Goal: Information Seeking & Learning: Check status

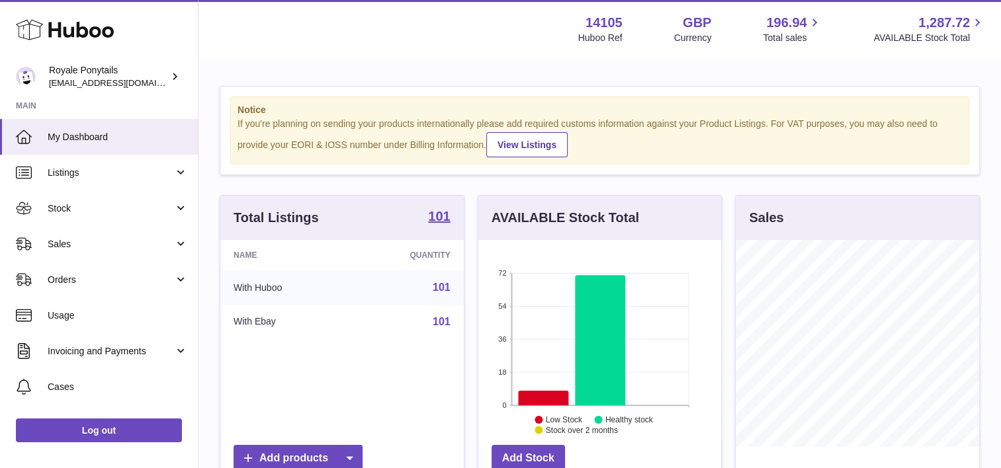
scroll to position [206, 243]
click at [101, 172] on span "Listings" at bounding box center [111, 173] width 126 height 13
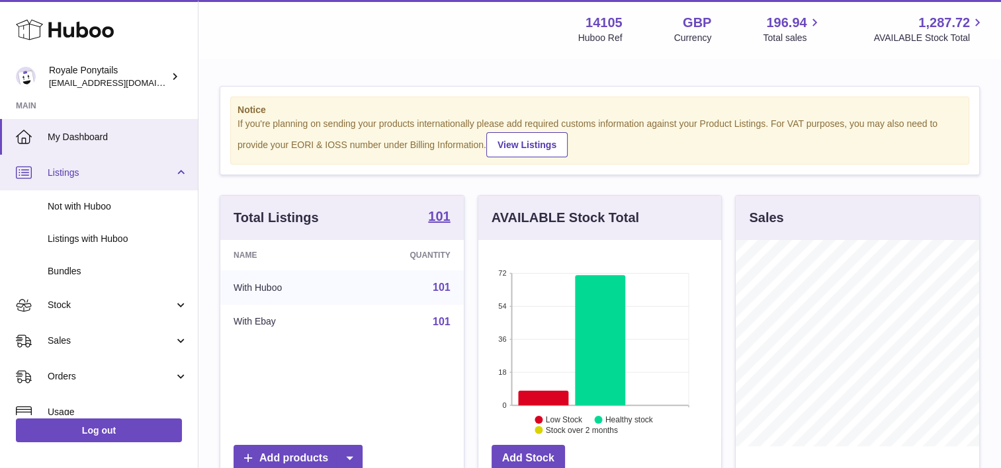
click at [101, 172] on span "Listings" at bounding box center [111, 173] width 126 height 13
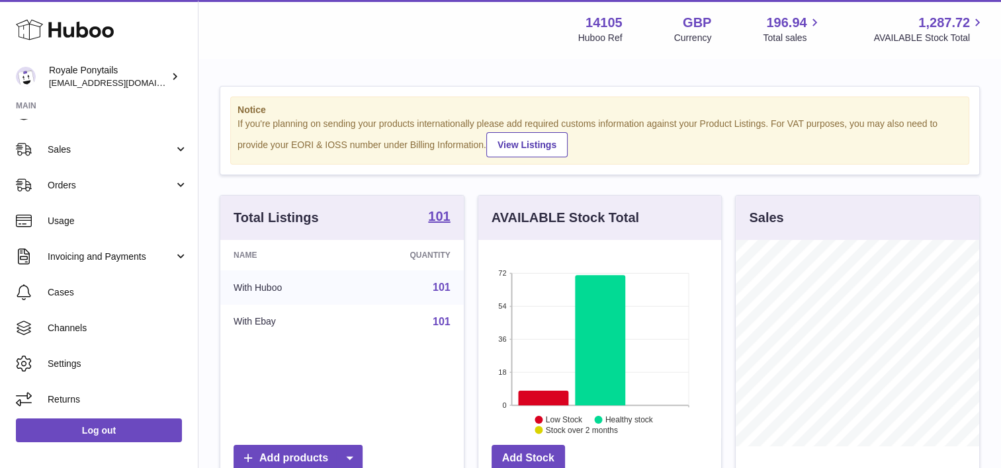
scroll to position [97, 0]
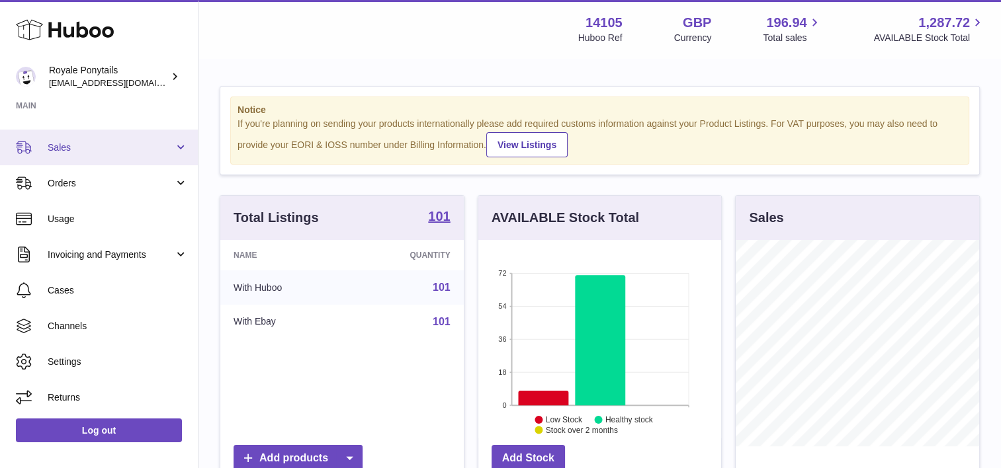
click at [124, 157] on link "Sales" at bounding box center [99, 148] width 198 height 36
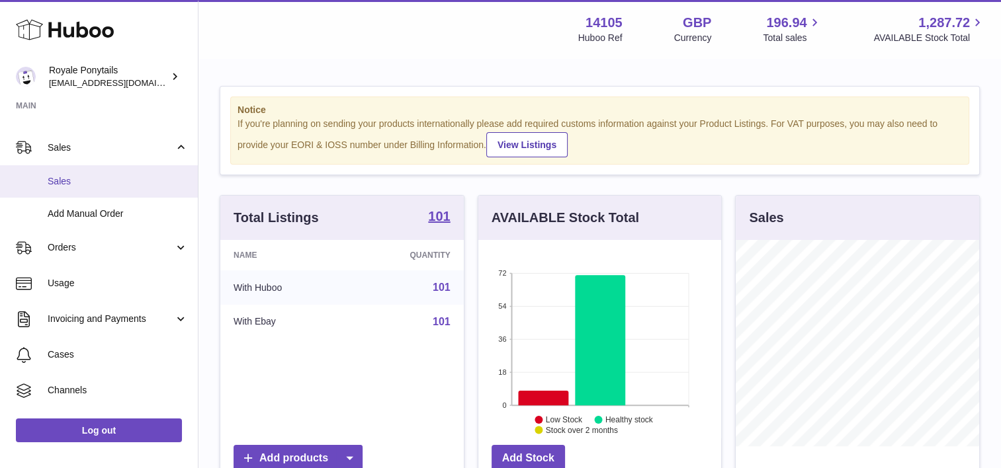
click at [88, 190] on link "Sales" at bounding box center [99, 181] width 198 height 32
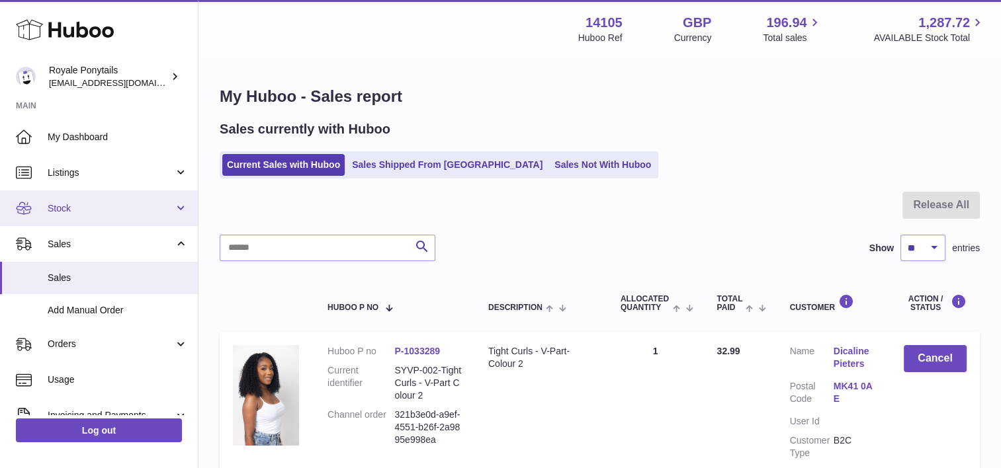
click at [95, 206] on span "Stock" at bounding box center [111, 208] width 126 height 13
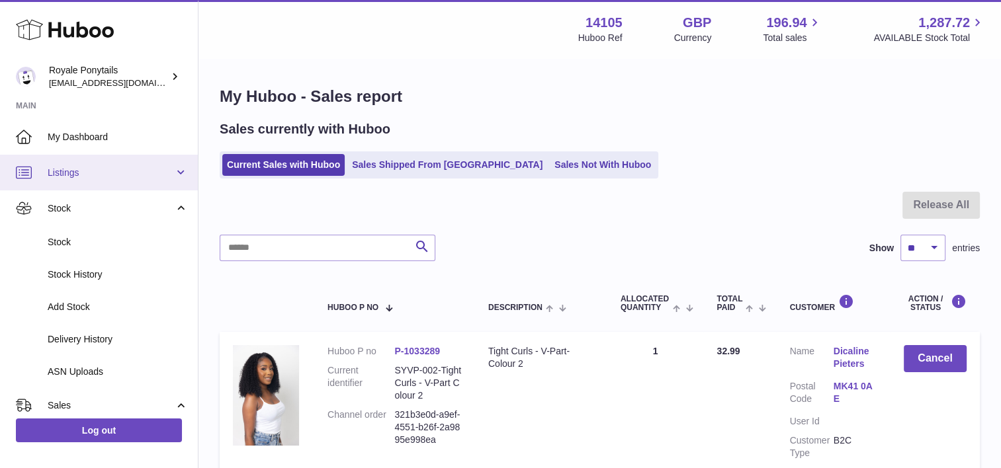
click at [106, 178] on span "Listings" at bounding box center [111, 173] width 126 height 13
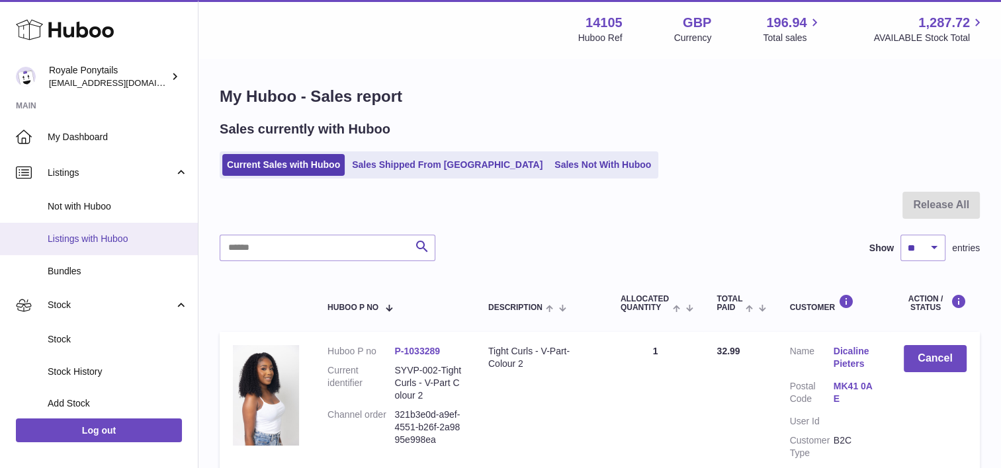
click at [88, 235] on span "Listings with Huboo" at bounding box center [118, 239] width 140 height 13
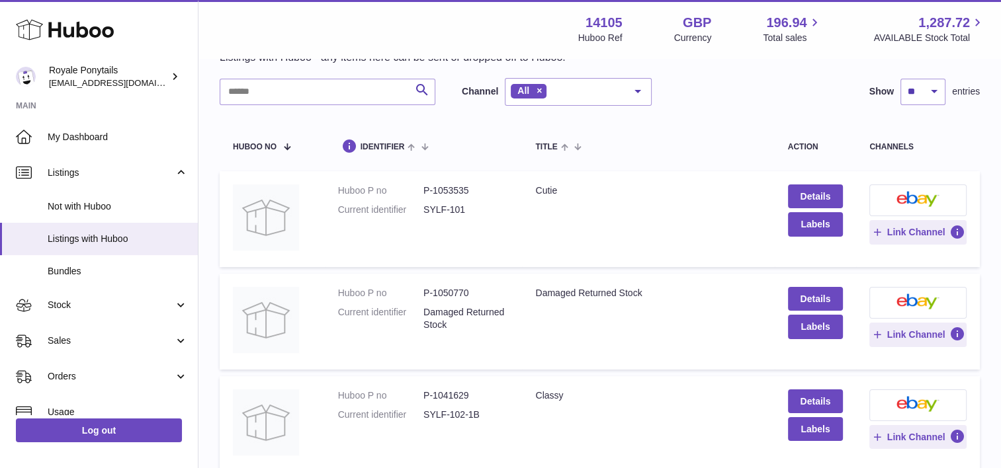
scroll to position [60, 0]
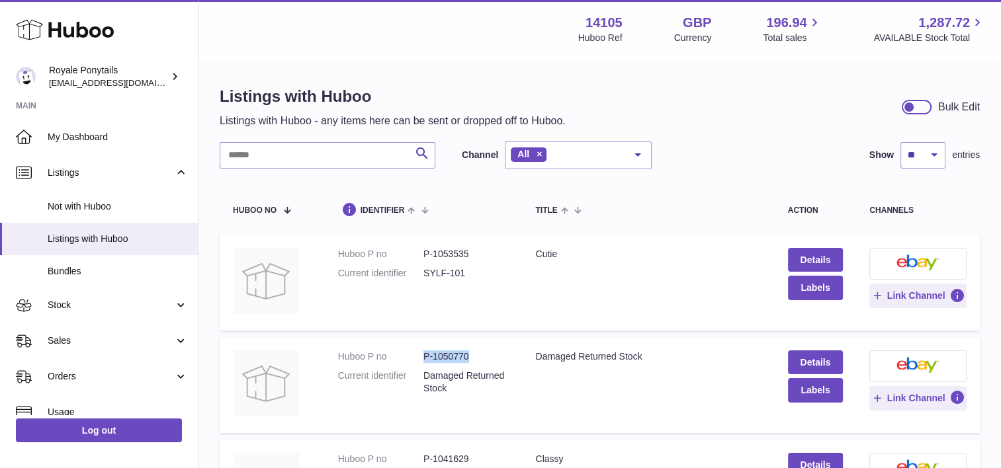
drag, startPoint x: 474, startPoint y: 352, endPoint x: 418, endPoint y: 353, distance: 56.2
click at [418, 353] on dl "Huboo P no P-1050770 Current identifier Damaged Returned Stock" at bounding box center [423, 375] width 171 height 51
click at [450, 393] on dd "Damaged Returned Stock" at bounding box center [465, 382] width 85 height 25
drag, startPoint x: 423, startPoint y: 352, endPoint x: 640, endPoint y: 347, distance: 217.6
click at [640, 347] on tr "Huboo P no P-1050770 Current identifier Damaged Returned Stock Title Damaged Re…" at bounding box center [600, 385] width 760 height 96
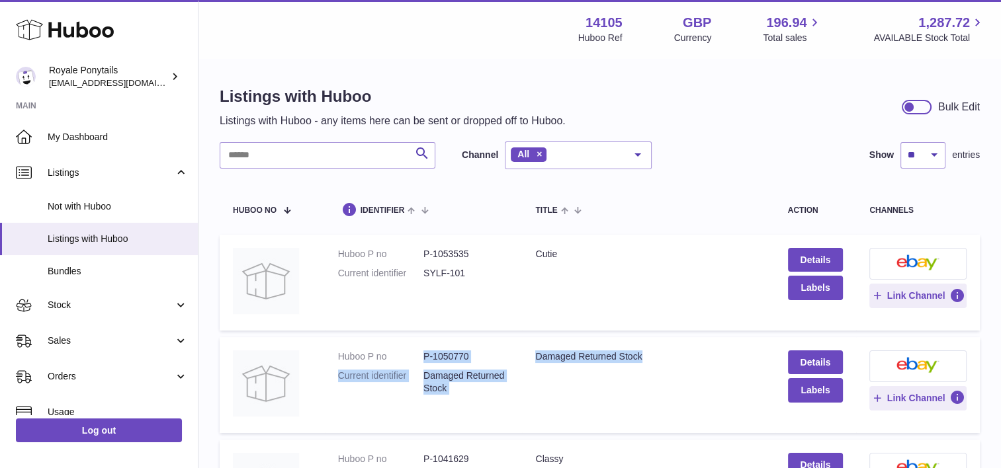
click at [485, 370] on dd "Damaged Returned Stock" at bounding box center [465, 382] width 85 height 25
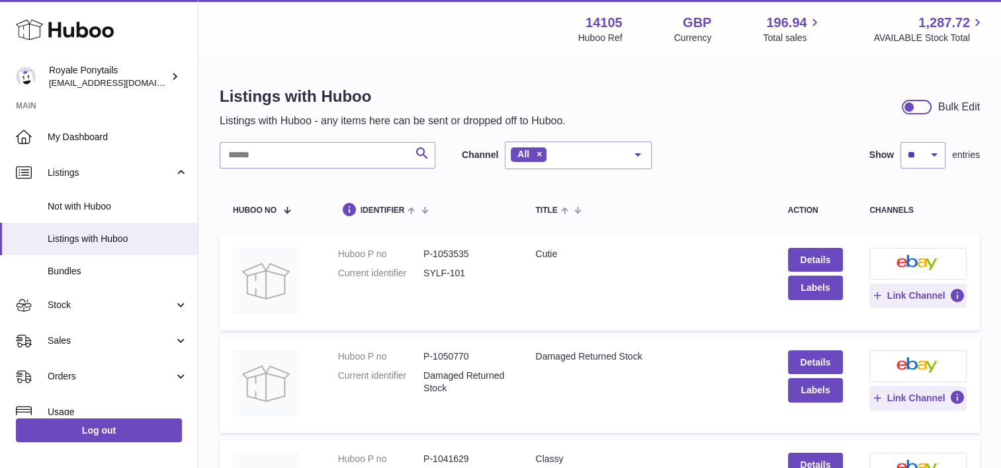
click at [450, 357] on dd "P-1050770" at bounding box center [465, 356] width 85 height 13
copy dl "P-1050770"
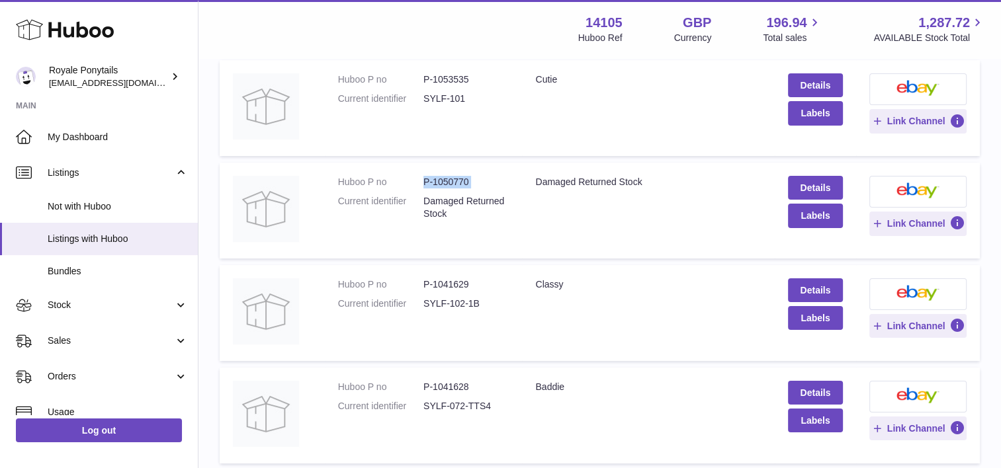
scroll to position [176, 0]
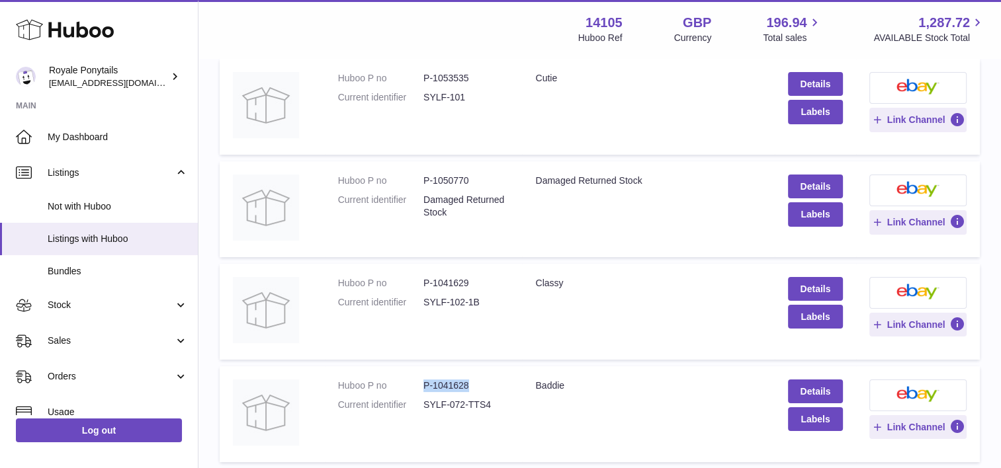
drag, startPoint x: 423, startPoint y: 378, endPoint x: 477, endPoint y: 384, distance: 53.8
click at [477, 384] on dd "P-1041628" at bounding box center [465, 386] width 85 height 13
copy dd "P-1041628"
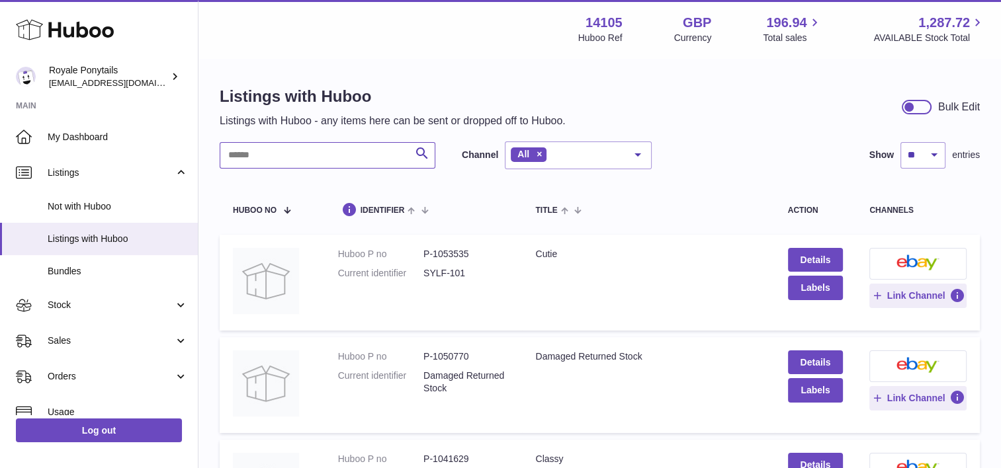
click at [307, 156] on input "text" at bounding box center [328, 155] width 216 height 26
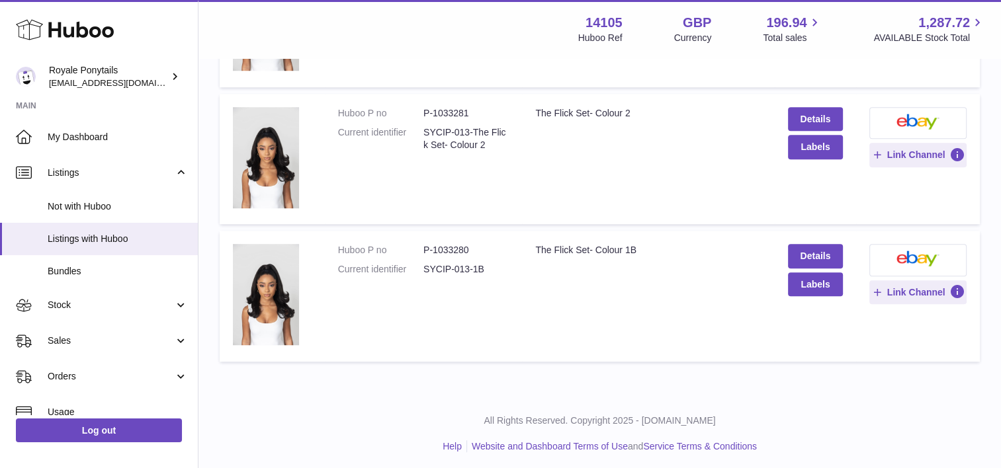
scroll to position [930, 0]
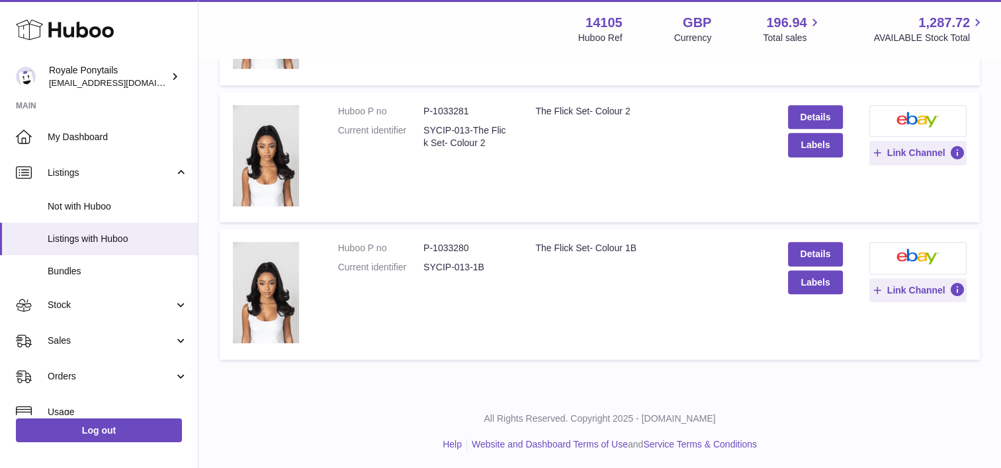
click at [423, 245] on dd "P-1033280" at bounding box center [465, 248] width 85 height 13
click at [423, 245] on dl "Huboo P no P-1033280 Current identifier SYCIP-013-1B" at bounding box center [423, 261] width 171 height 38
click at [423, 245] on dd "P-1033280" at bounding box center [465, 248] width 85 height 13
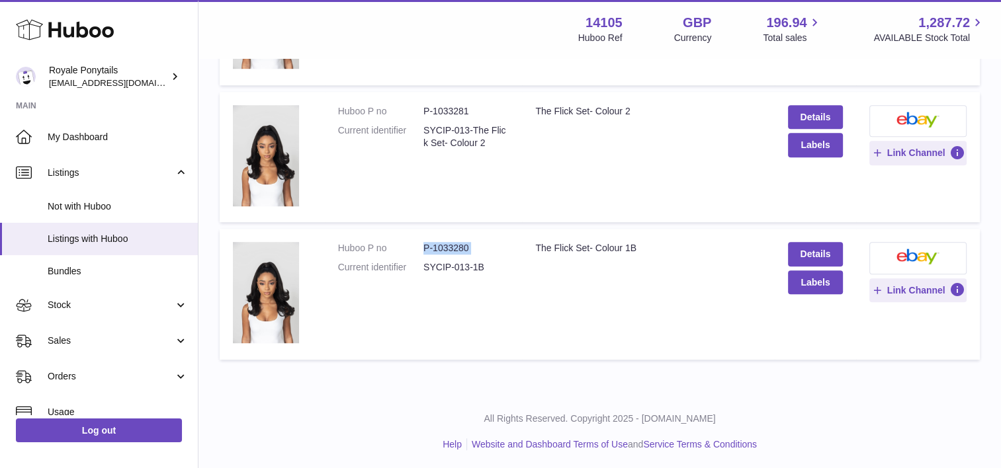
copy dl "P-1033280"
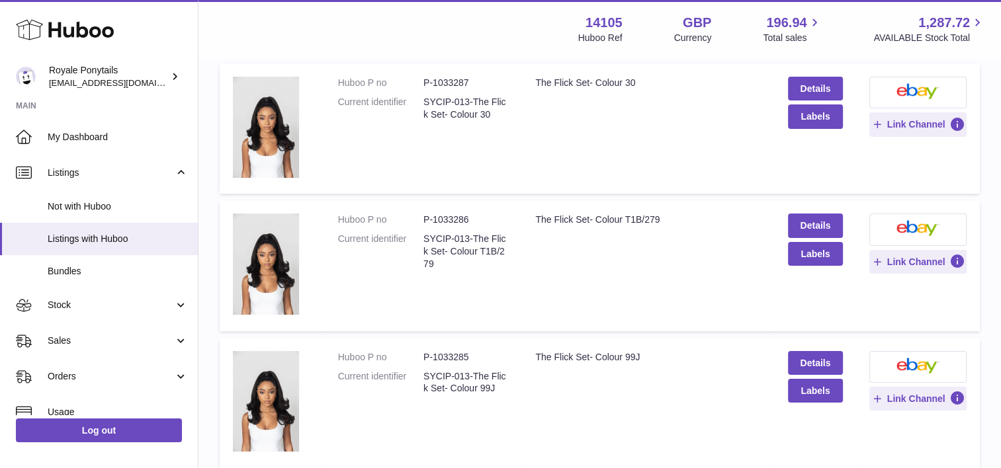
scroll to position [0, 0]
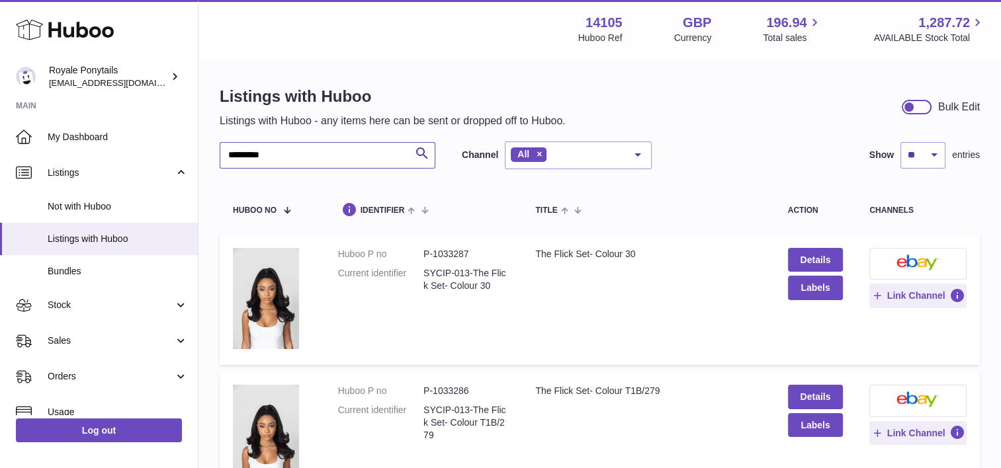
click at [319, 162] on input "*********" at bounding box center [328, 155] width 216 height 26
type input "*"
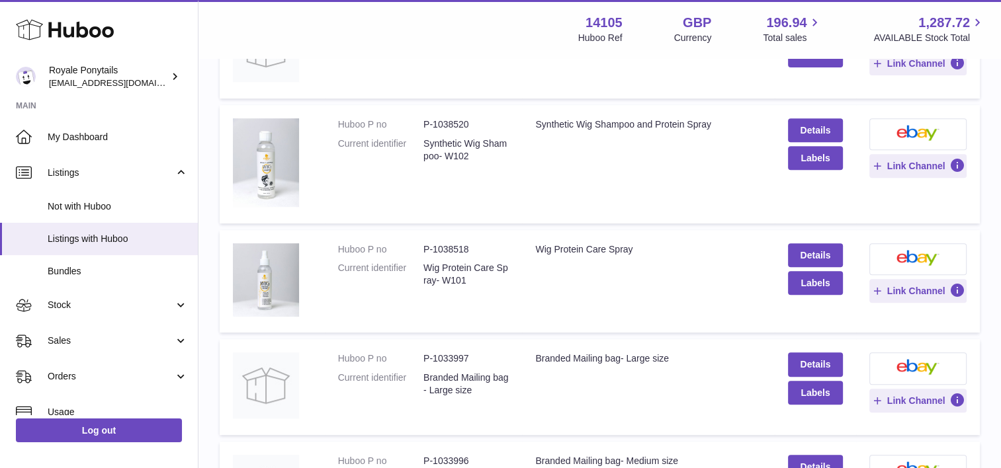
scroll to position [545, 0]
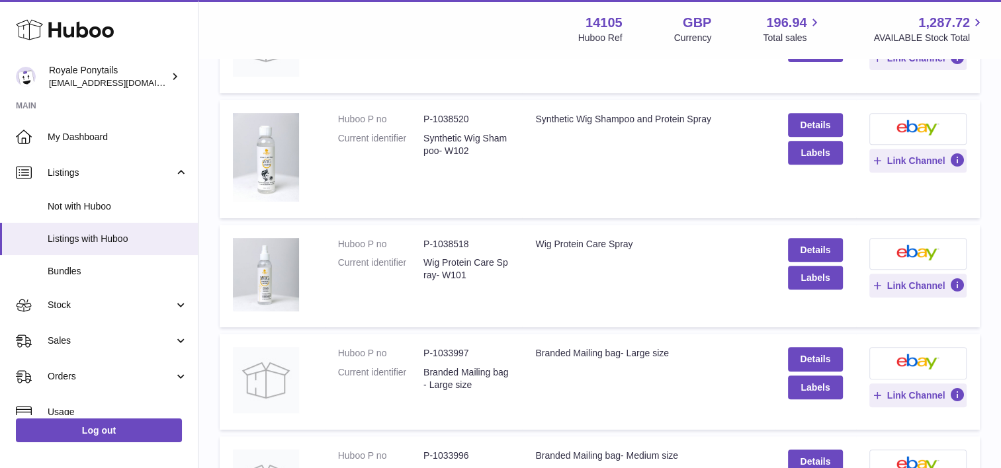
click at [449, 107] on td "Huboo P no P-1038520 Current identifier Synthetic Wig Shampoo- W102" at bounding box center [424, 159] width 198 height 118
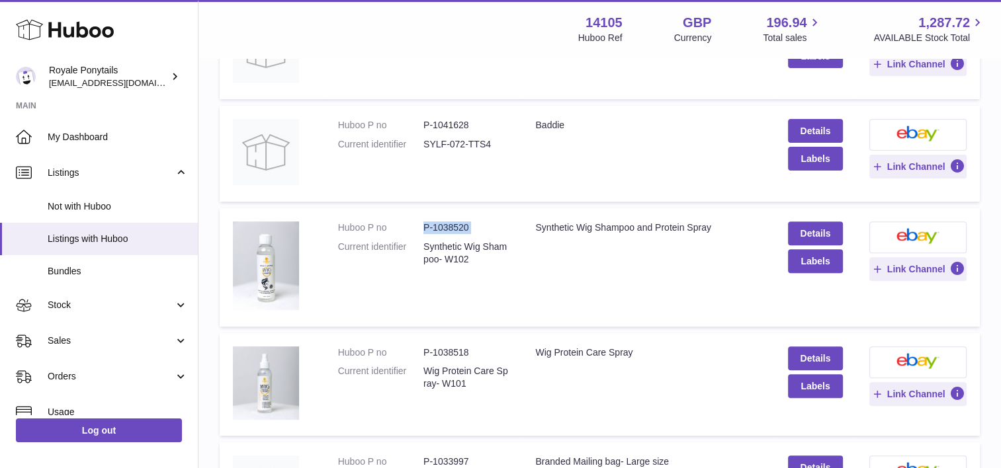
scroll to position [436, 0]
click at [65, 311] on span "Stock" at bounding box center [111, 305] width 126 height 13
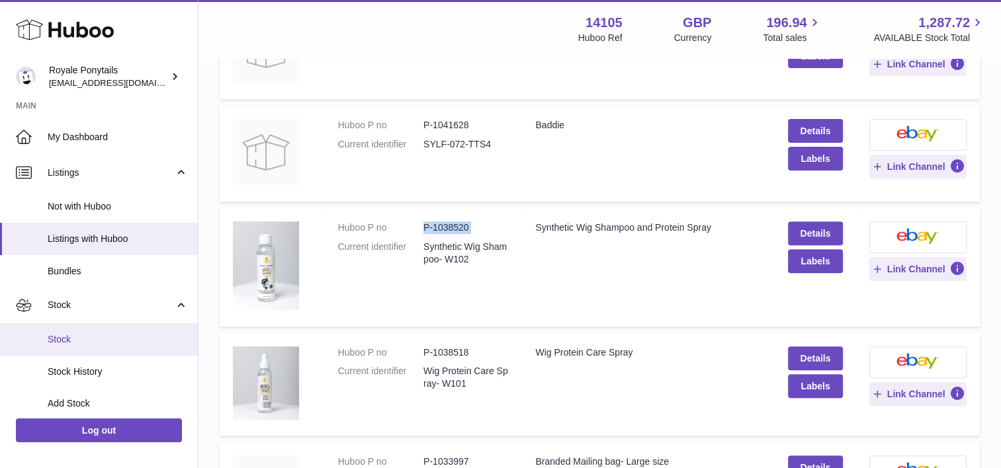
click at [67, 342] on span "Stock" at bounding box center [118, 339] width 140 height 13
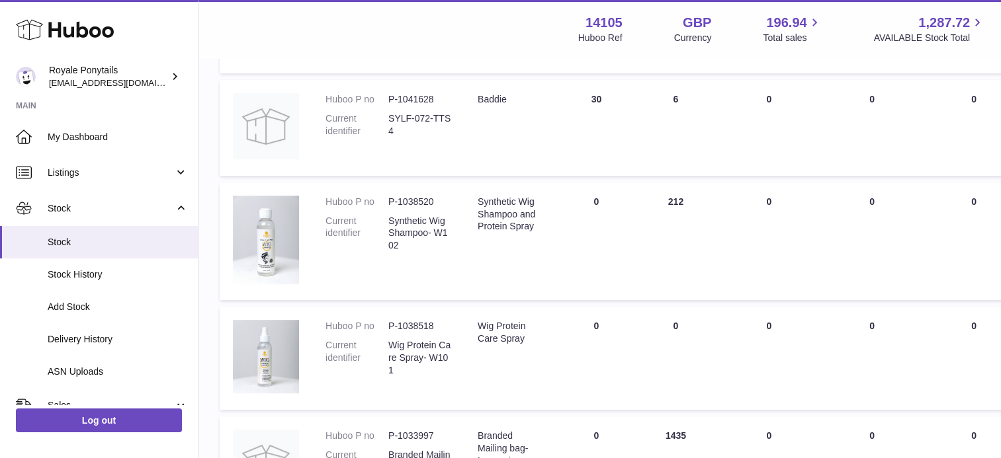
scroll to position [508, 0]
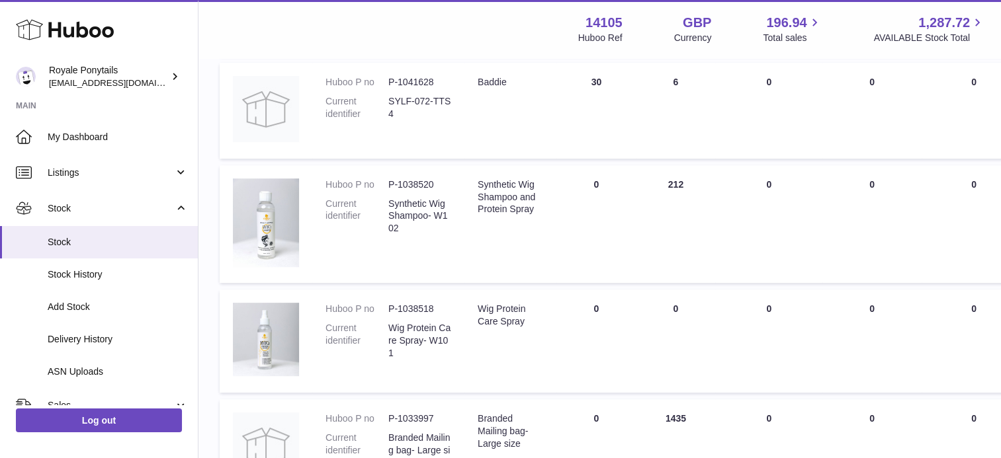
click at [429, 180] on dd "P-1038520" at bounding box center [419, 185] width 63 height 13
copy dl "P-1038520"
